Goal: Task Accomplishment & Management: Manage account settings

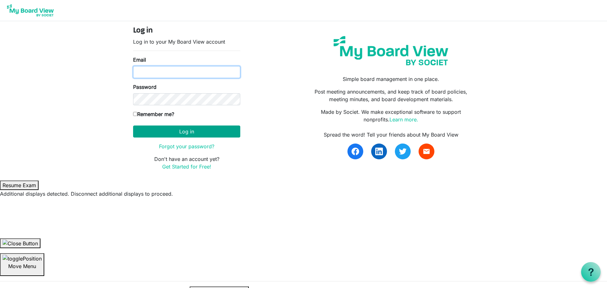
type input "appleby.shanks@gmail.com"
click at [193, 135] on button "Log in" at bounding box center [186, 132] width 107 height 12
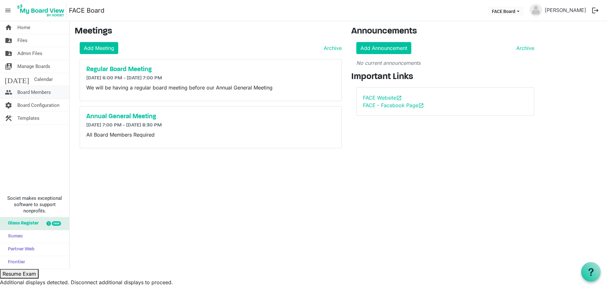
click at [35, 93] on span "Board Members" at bounding box center [34, 92] width 34 height 13
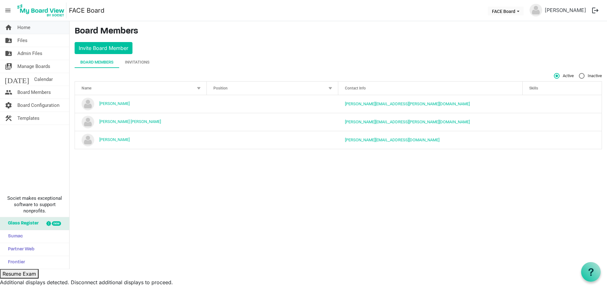
click at [33, 27] on link "home Home" at bounding box center [34, 27] width 69 height 13
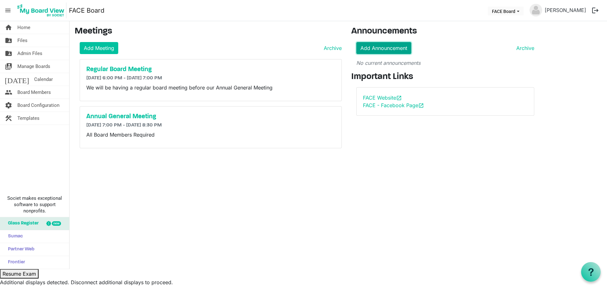
click at [370, 51] on link "Add Announcement" at bounding box center [383, 48] width 55 height 12
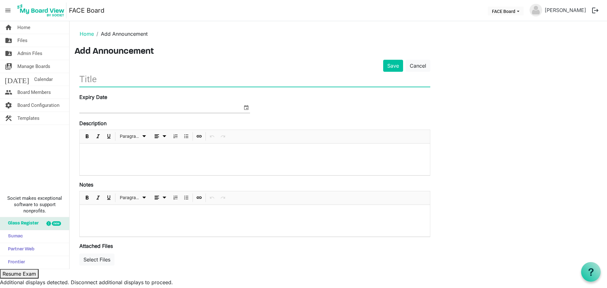
click at [210, 82] on input "text" at bounding box center [254, 79] width 351 height 15
type input "AGM"
click at [423, 65] on link "Cancel" at bounding box center [418, 66] width 25 height 12
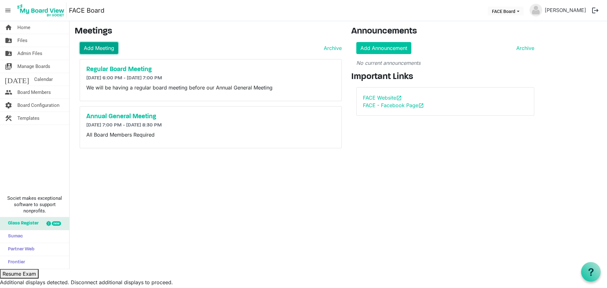
click at [108, 48] on link "Add Meeting" at bounding box center [99, 48] width 39 height 12
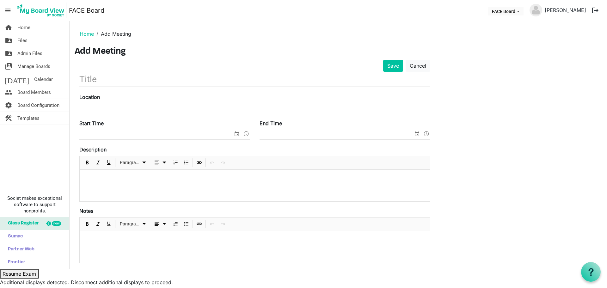
click at [37, 9] on img at bounding box center [40, 11] width 51 height 16
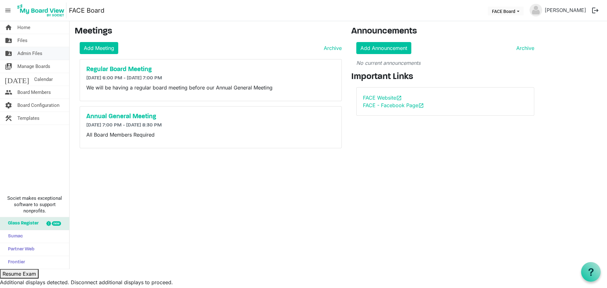
click at [45, 55] on link "folder_shared Admin Files" at bounding box center [34, 53] width 69 height 13
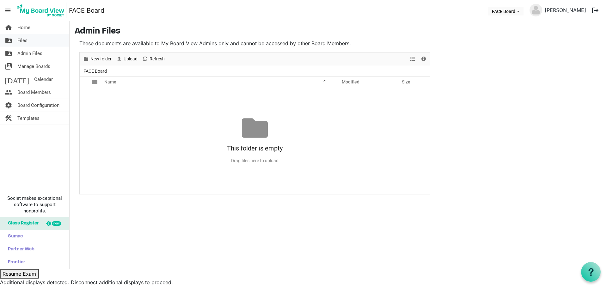
click at [31, 42] on link "folder_shared Files" at bounding box center [34, 40] width 69 height 13
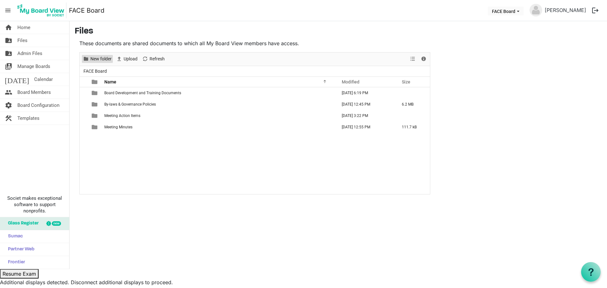
click at [106, 58] on span "New folder" at bounding box center [101, 59] width 22 height 8
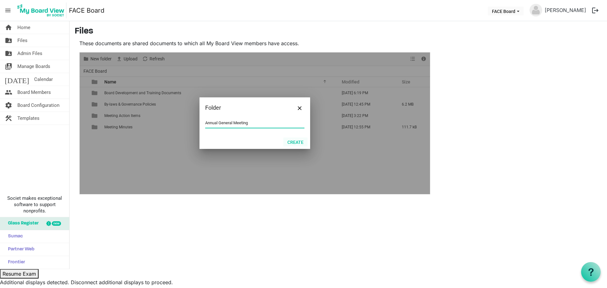
type input "Annual General Meeting"
click at [299, 141] on button "Create" at bounding box center [295, 142] width 24 height 9
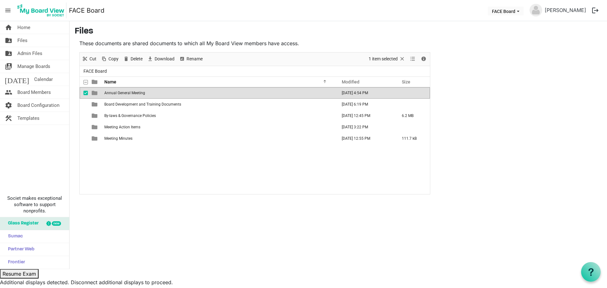
click at [150, 93] on td "Annual General Meeting" at bounding box center [218, 92] width 233 height 11
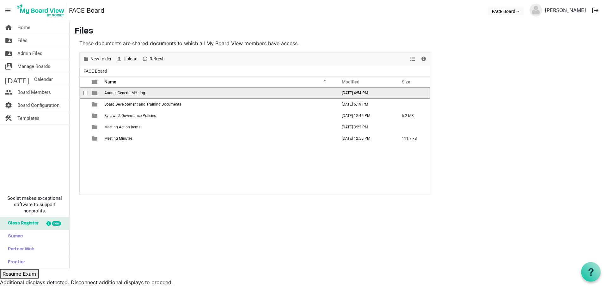
click at [150, 93] on td "Annual General Meeting" at bounding box center [218, 92] width 233 height 11
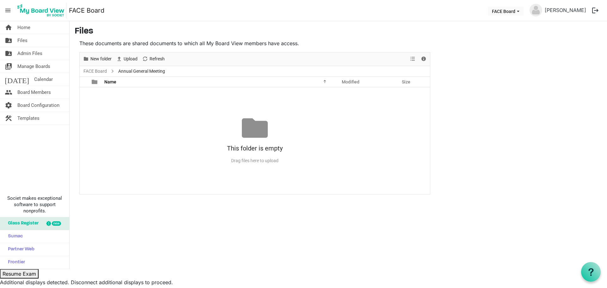
click at [256, 160] on div "Drag files here to upload" at bounding box center [255, 161] width 350 height 10
click at [255, 144] on div "This folder is empty" at bounding box center [255, 148] width 350 height 15
click at [255, 132] on div at bounding box center [255, 128] width 26 height 26
click at [251, 128] on div at bounding box center [255, 128] width 26 height 26
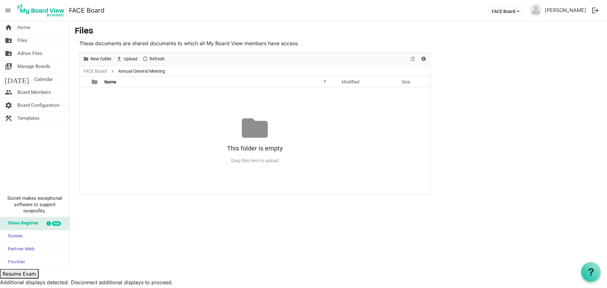
click at [183, 98] on div "No records to display This folder is empty Drag files here to upload" at bounding box center [255, 140] width 350 height 107
click at [128, 57] on span "Upload" at bounding box center [130, 59] width 15 height 8
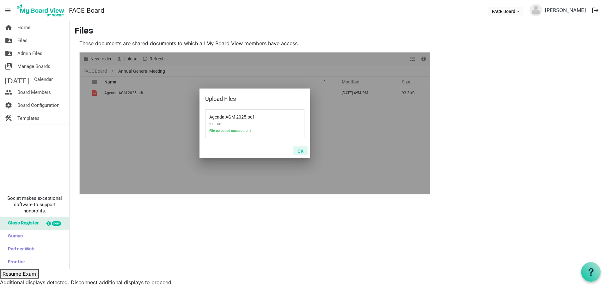
click at [299, 150] on button "OK" at bounding box center [300, 150] width 14 height 9
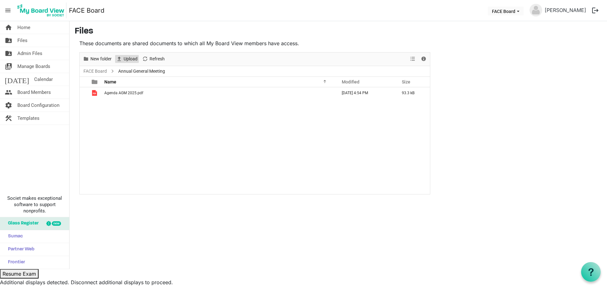
click at [124, 55] on span "Upload" at bounding box center [130, 59] width 15 height 8
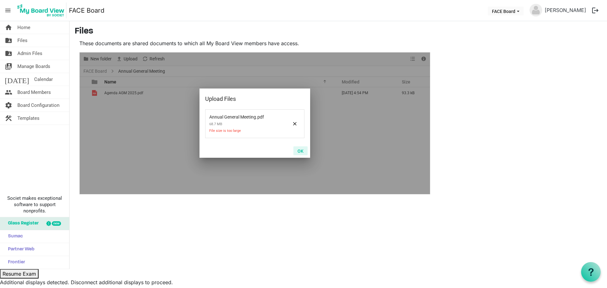
click at [302, 150] on button "OK" at bounding box center [300, 150] width 14 height 9
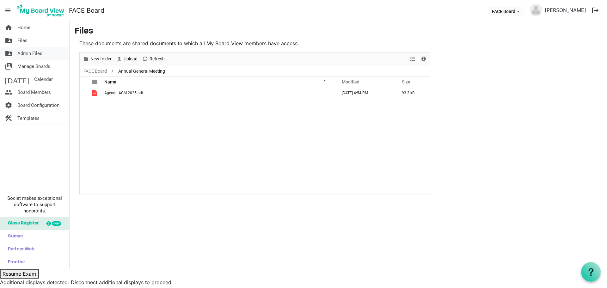
click at [46, 55] on link "folder_shared Admin Files" at bounding box center [34, 53] width 69 height 13
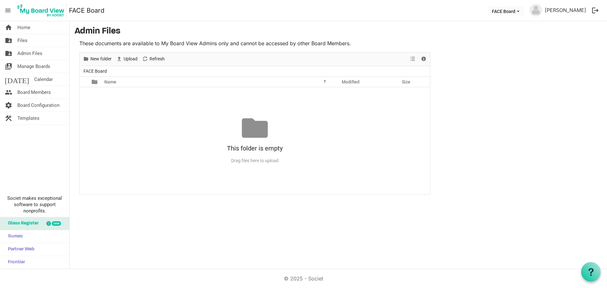
click at [51, 66] on link "switch_account Manage Boards" at bounding box center [34, 66] width 69 height 13
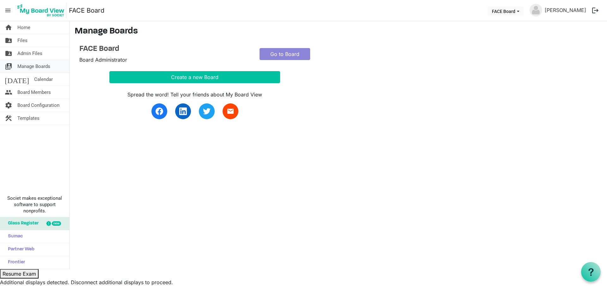
click at [52, 64] on link "switch_account Manage Boards" at bounding box center [34, 66] width 69 height 13
click at [37, 38] on link "folder_shared Files" at bounding box center [34, 40] width 69 height 13
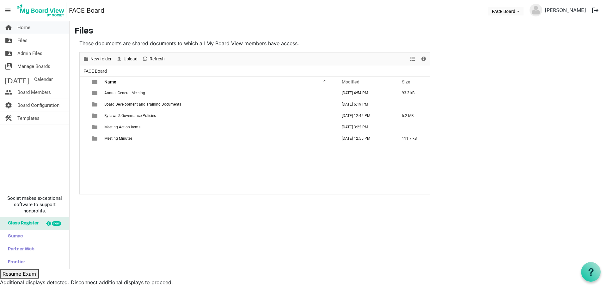
click at [34, 29] on link "home Home" at bounding box center [34, 27] width 69 height 13
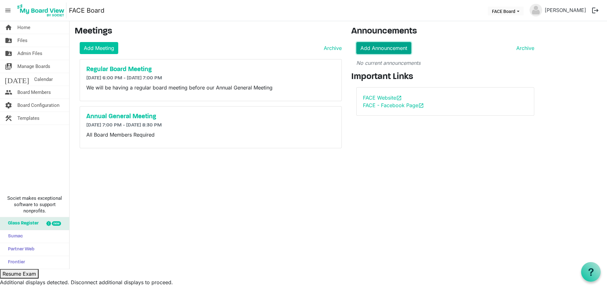
click at [379, 50] on link "Add Announcement" at bounding box center [383, 48] width 55 height 12
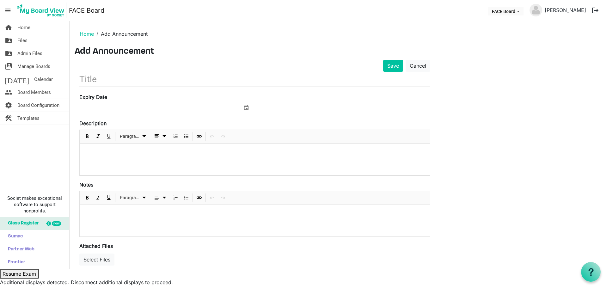
click at [176, 83] on input "text" at bounding box center [254, 79] width 351 height 15
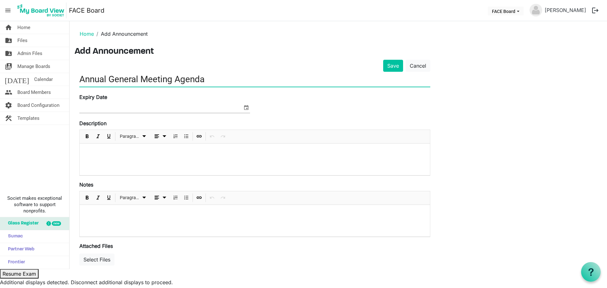
type input "Annual General Meeting Agenda"
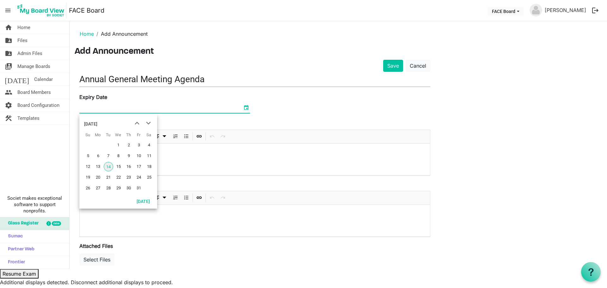
click at [245, 107] on span "select" at bounding box center [246, 107] width 8 height 8
click at [148, 123] on span "next month" at bounding box center [148, 123] width 11 height 11
click at [140, 176] on span "26" at bounding box center [138, 177] width 9 height 9
type input "12/26/2025"
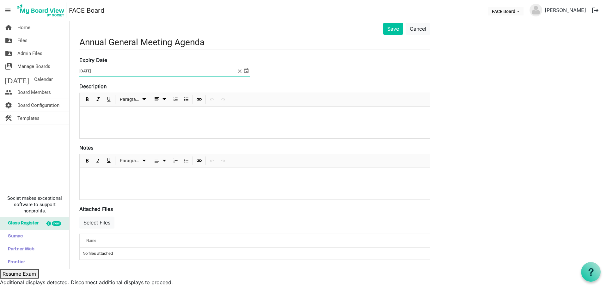
scroll to position [38, 0]
click at [106, 223] on button "Select Files" at bounding box center [96, 222] width 35 height 12
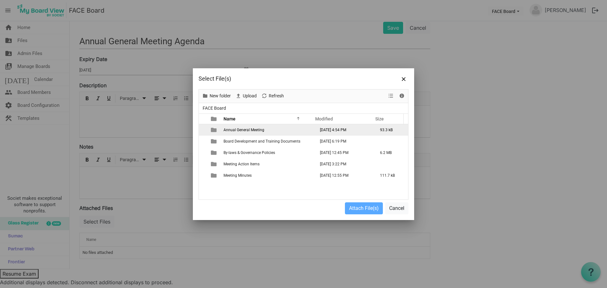
click at [222, 129] on td "Annual General Meeting" at bounding box center [268, 129] width 92 height 11
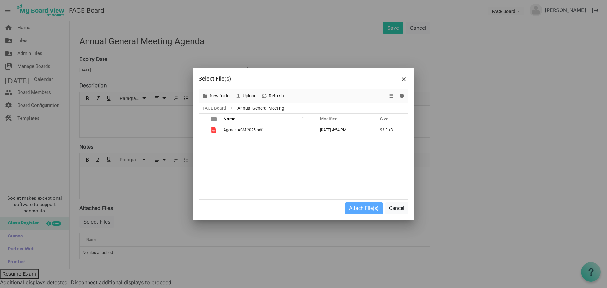
click at [222, 129] on td "Agenda AGM 2025.pdf" at bounding box center [268, 129] width 92 height 11
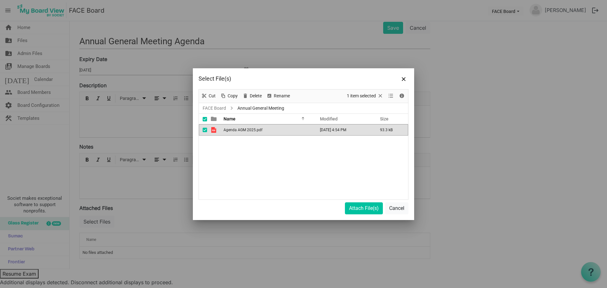
click at [222, 129] on td "Agenda AGM 2025.pdf" at bounding box center [268, 129] width 92 height 11
click at [366, 212] on button "Attach File(s)" at bounding box center [364, 208] width 38 height 12
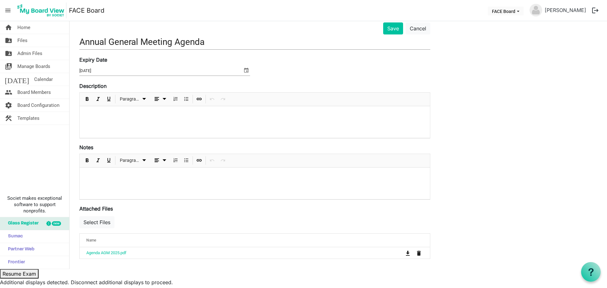
click at [143, 119] on div at bounding box center [255, 122] width 350 height 32
click at [386, 31] on button "Save" at bounding box center [393, 28] width 20 height 12
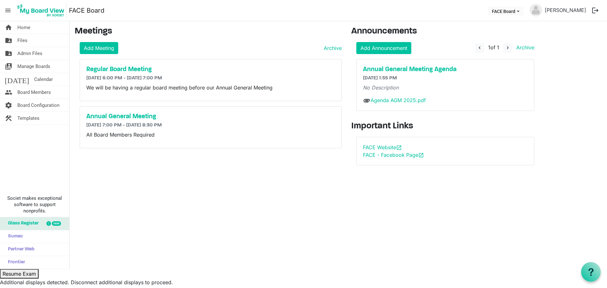
click at [311, 174] on main "Meetings Add Meeting Archive Regular Board Meeting [DATE] 6:00 PM - [DATE] 7:00…" at bounding box center [338, 98] width 537 height 154
click at [399, 48] on link "Add Announcement" at bounding box center [383, 48] width 55 height 12
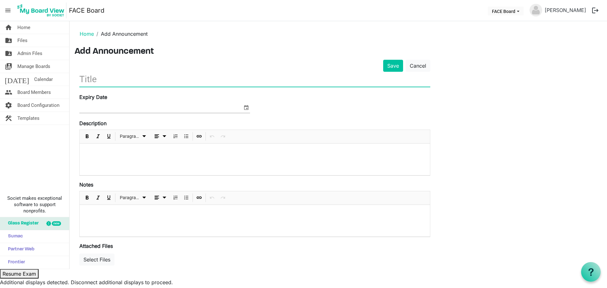
click at [200, 84] on input "text" at bounding box center [254, 79] width 351 height 15
type input "Strategy Session - [DATE]"
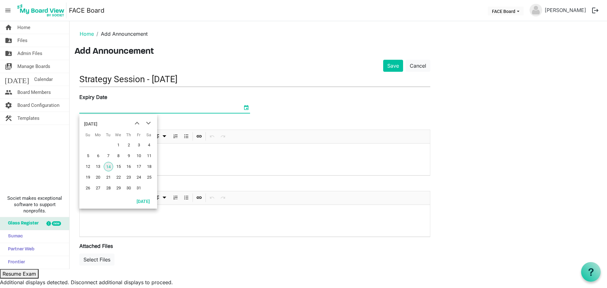
click at [247, 105] on span "select" at bounding box center [246, 107] width 8 height 8
click at [147, 124] on span "next month" at bounding box center [148, 123] width 11 height 11
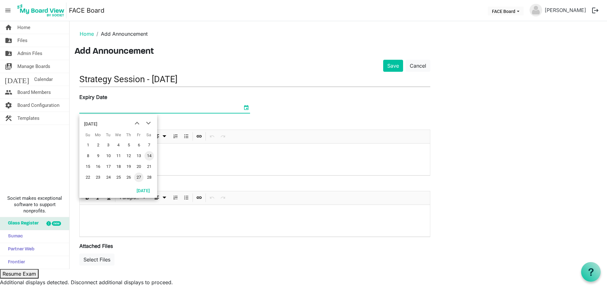
click at [139, 175] on span "27" at bounding box center [138, 177] width 9 height 9
type input "2/27/2026"
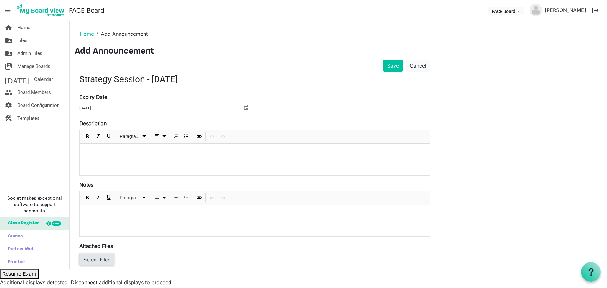
click at [101, 261] on button "Select Files" at bounding box center [96, 260] width 35 height 12
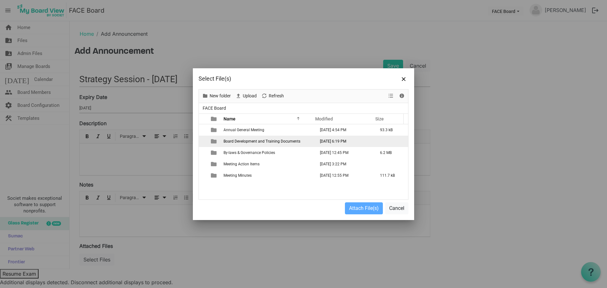
click at [237, 143] on span "Board Development and Training Documents" at bounding box center [262, 141] width 77 height 4
click at [242, 95] on span "Upload" at bounding box center [249, 96] width 15 height 8
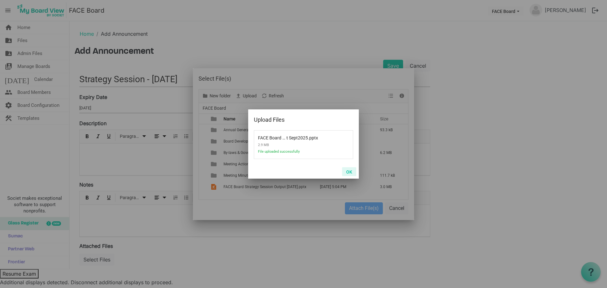
click at [353, 168] on button "OK" at bounding box center [349, 171] width 14 height 9
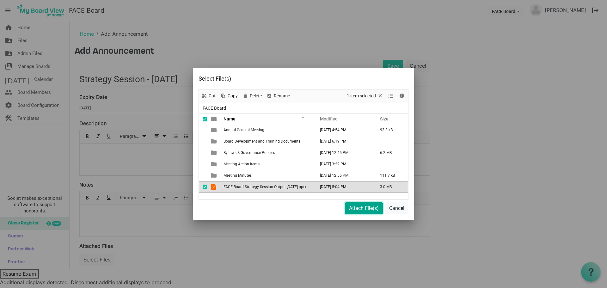
click at [367, 209] on button "Attach File(s)" at bounding box center [364, 208] width 38 height 12
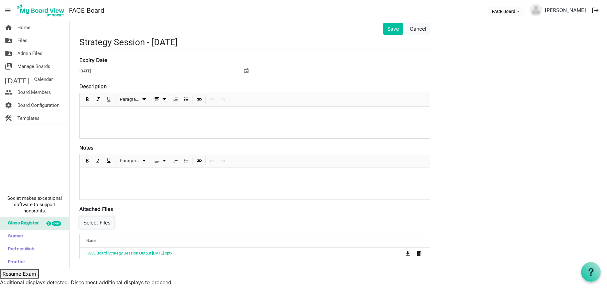
scroll to position [37, 0]
click at [400, 29] on button "Save" at bounding box center [393, 28] width 20 height 12
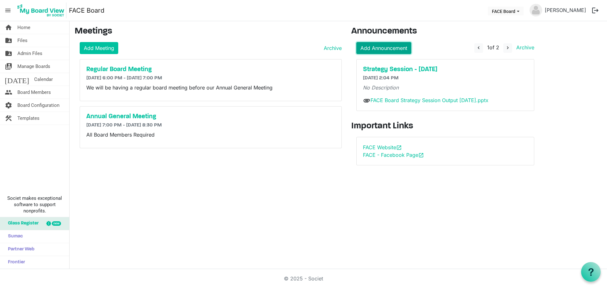
click at [372, 46] on link "Add Announcement" at bounding box center [383, 48] width 55 height 12
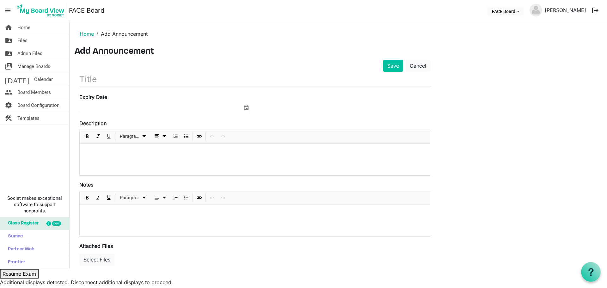
click at [87, 34] on link "Home" at bounding box center [87, 34] width 14 height 6
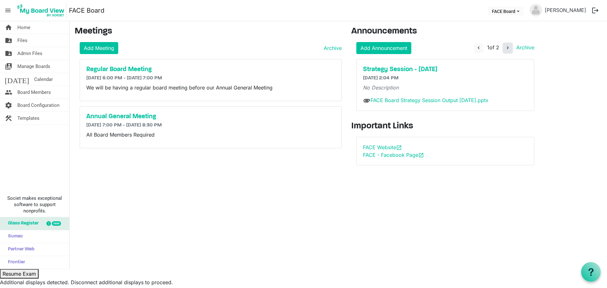
click at [508, 49] on span "navigate_next" at bounding box center [508, 48] width 6 height 6
click at [479, 47] on span "navigate_before" at bounding box center [478, 48] width 6 height 6
click at [98, 50] on link "Add Meeting" at bounding box center [99, 48] width 39 height 12
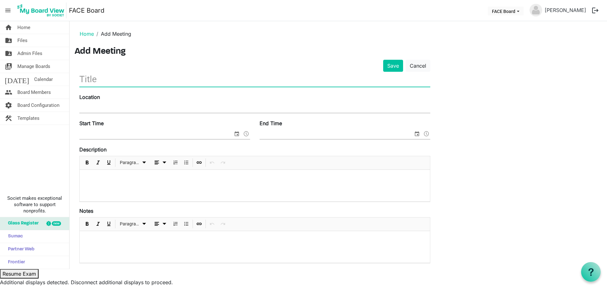
click at [127, 85] on input "text" at bounding box center [254, 79] width 351 height 15
type input "Regular Board Meeting"
click at [131, 104] on input "Location" at bounding box center [254, 107] width 351 height 9
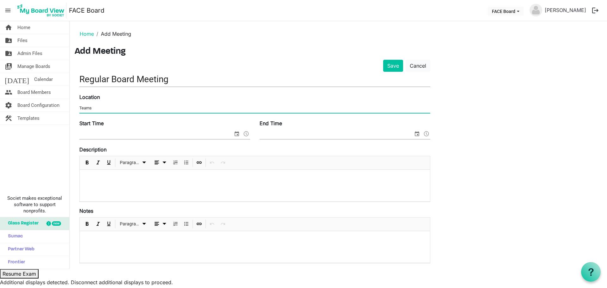
type input "Teams"
click at [236, 131] on span "select" at bounding box center [237, 134] width 8 height 8
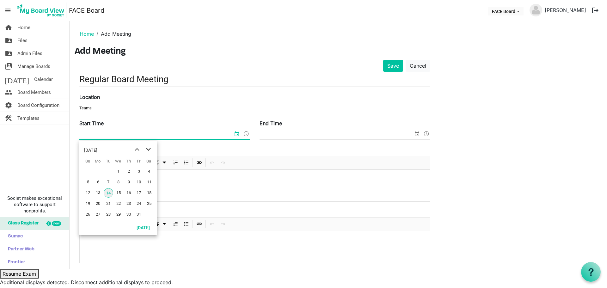
click at [150, 147] on span "next month" at bounding box center [148, 149] width 11 height 11
click at [100, 189] on span "10" at bounding box center [97, 192] width 9 height 9
click at [235, 133] on span "select" at bounding box center [237, 134] width 8 height 8
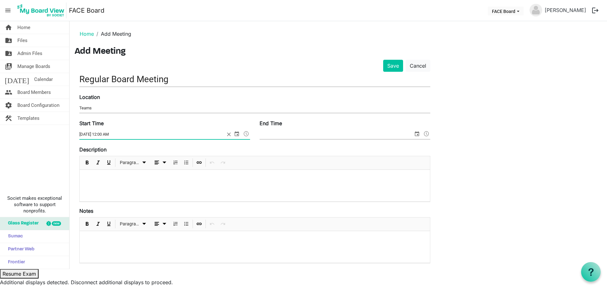
click at [245, 133] on span at bounding box center [246, 134] width 8 height 8
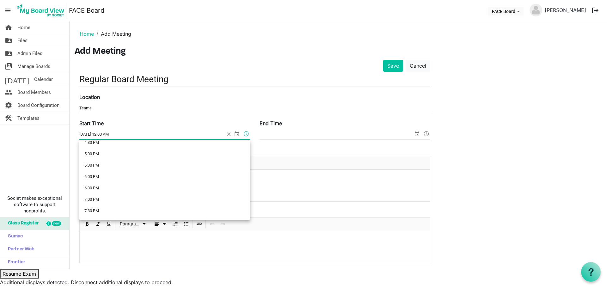
scroll to position [379, 0]
click at [107, 177] on li "6:00 PM" at bounding box center [164, 179] width 171 height 11
type input "11/10/2025 6:00 PM"
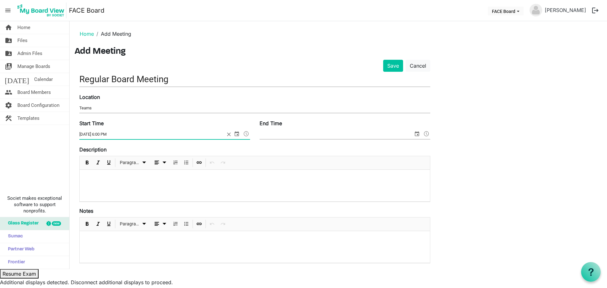
click at [419, 133] on span "select" at bounding box center [417, 134] width 8 height 8
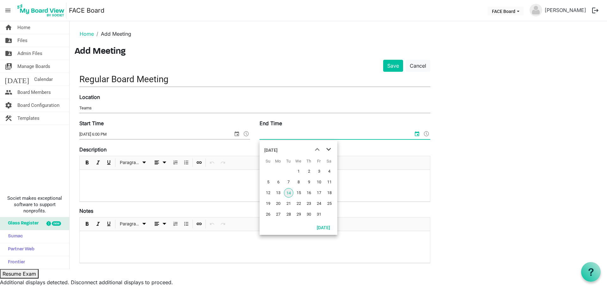
click at [330, 149] on span "next month" at bounding box center [328, 149] width 11 height 11
click at [279, 192] on span "10" at bounding box center [277, 192] width 9 height 9
click at [426, 133] on span at bounding box center [427, 134] width 8 height 8
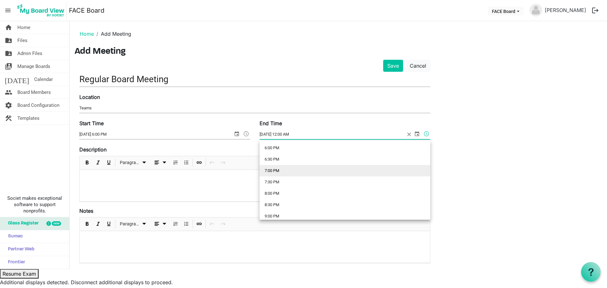
scroll to position [411, 0]
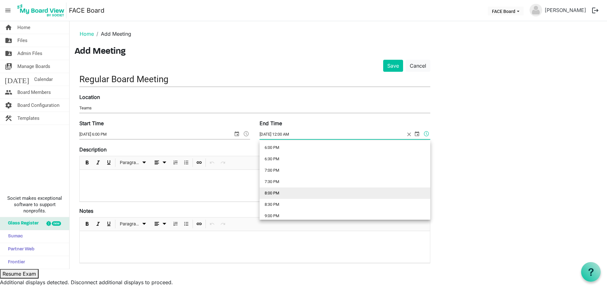
click at [289, 195] on li "8:00 PM" at bounding box center [345, 192] width 171 height 11
type input "11/10/2025 8:00 PM"
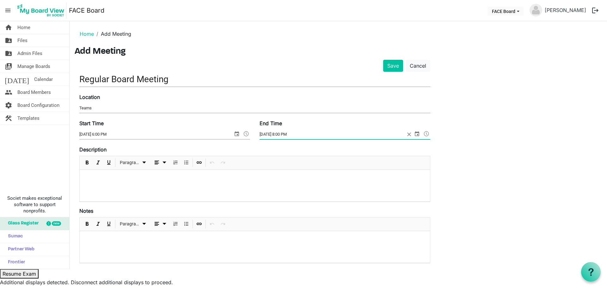
click at [271, 182] on div at bounding box center [255, 186] width 350 height 32
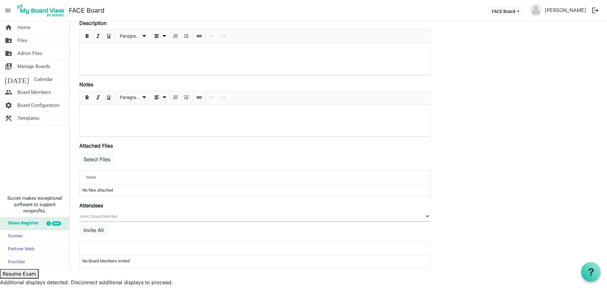
scroll to position [135, 0]
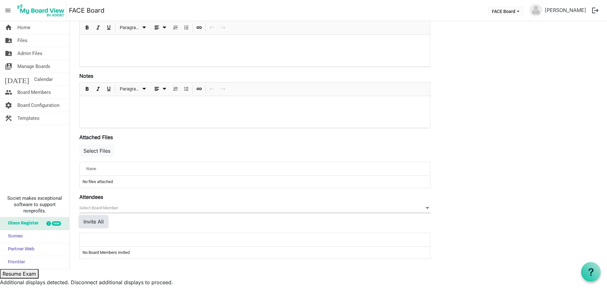
click at [95, 219] on button "Invite All" at bounding box center [93, 222] width 28 height 12
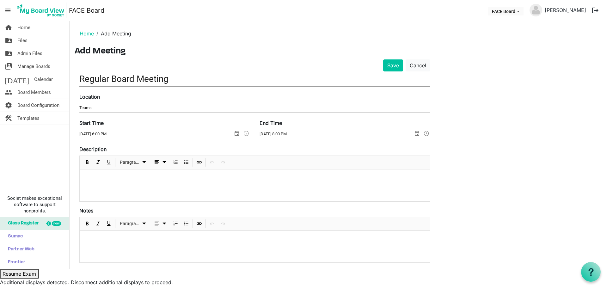
scroll to position [0, 0]
click at [398, 70] on button "Save" at bounding box center [393, 66] width 20 height 12
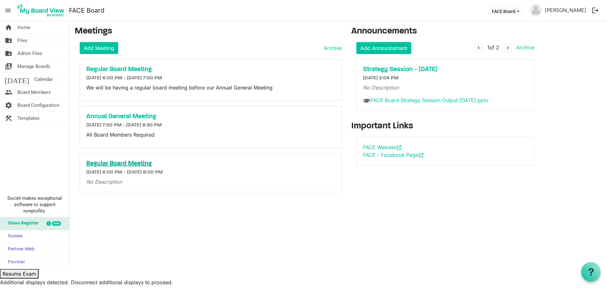
click at [141, 163] on h5 "Regular Board Meeting" at bounding box center [210, 164] width 249 height 8
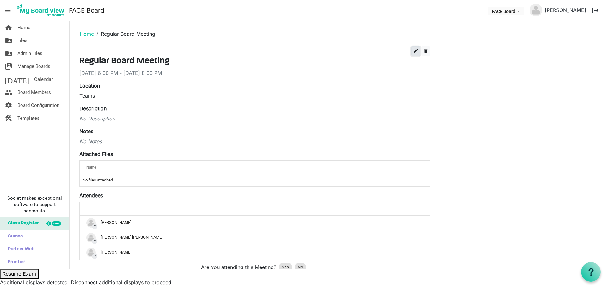
click at [413, 49] on span "edit" at bounding box center [416, 51] width 6 height 6
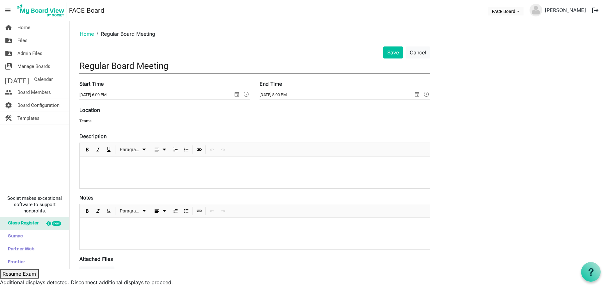
click at [107, 175] on div at bounding box center [255, 172] width 350 height 32
click at [397, 51] on button "Save" at bounding box center [393, 52] width 20 height 12
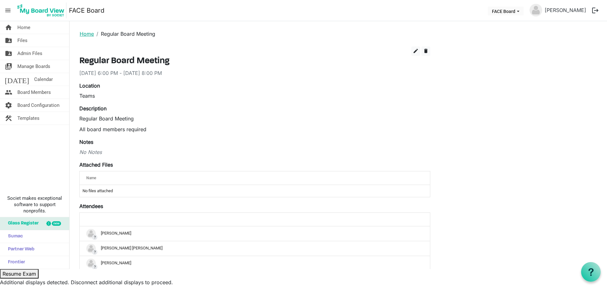
click at [84, 34] on link "Home" at bounding box center [87, 34] width 14 height 6
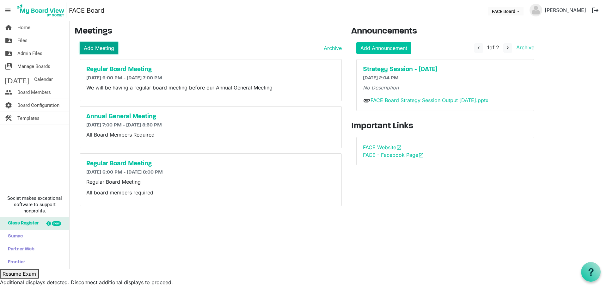
click at [97, 48] on link "Add Meeting" at bounding box center [99, 48] width 39 height 12
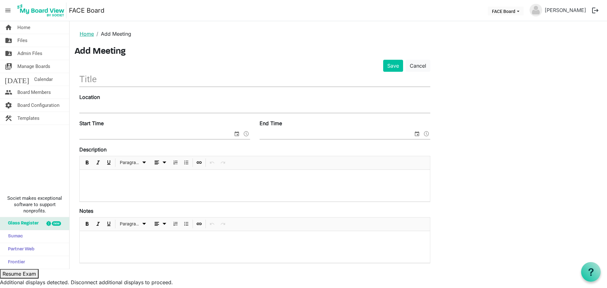
click at [84, 34] on link "Home" at bounding box center [87, 34] width 14 height 6
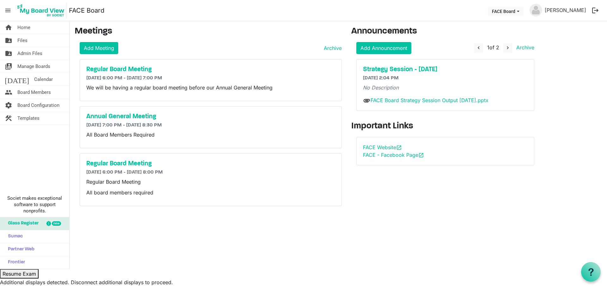
click at [302, 43] on div "Add Meeting Archive" at bounding box center [211, 48] width 262 height 12
